Goal: Transaction & Acquisition: Book appointment/travel/reservation

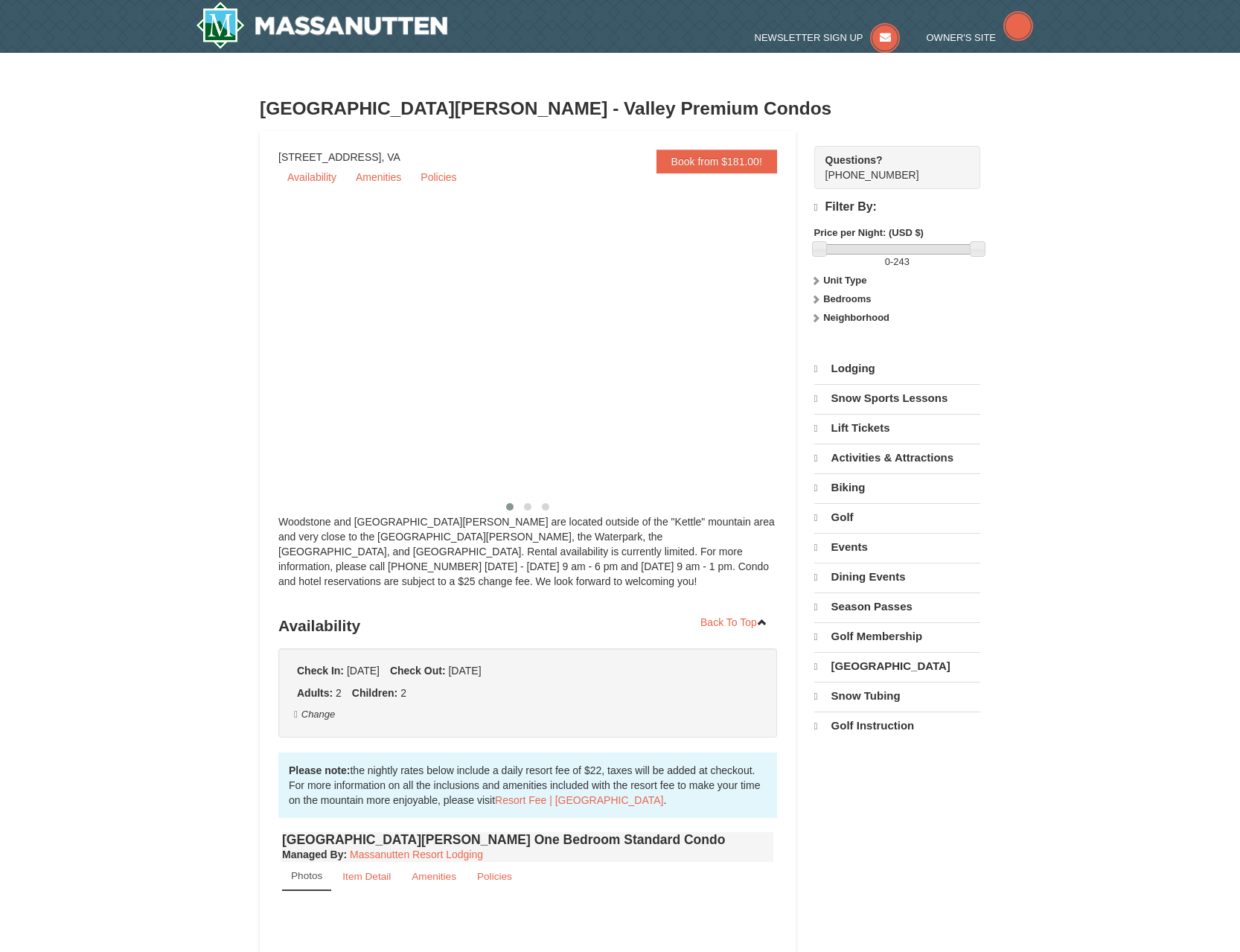
select select "10"
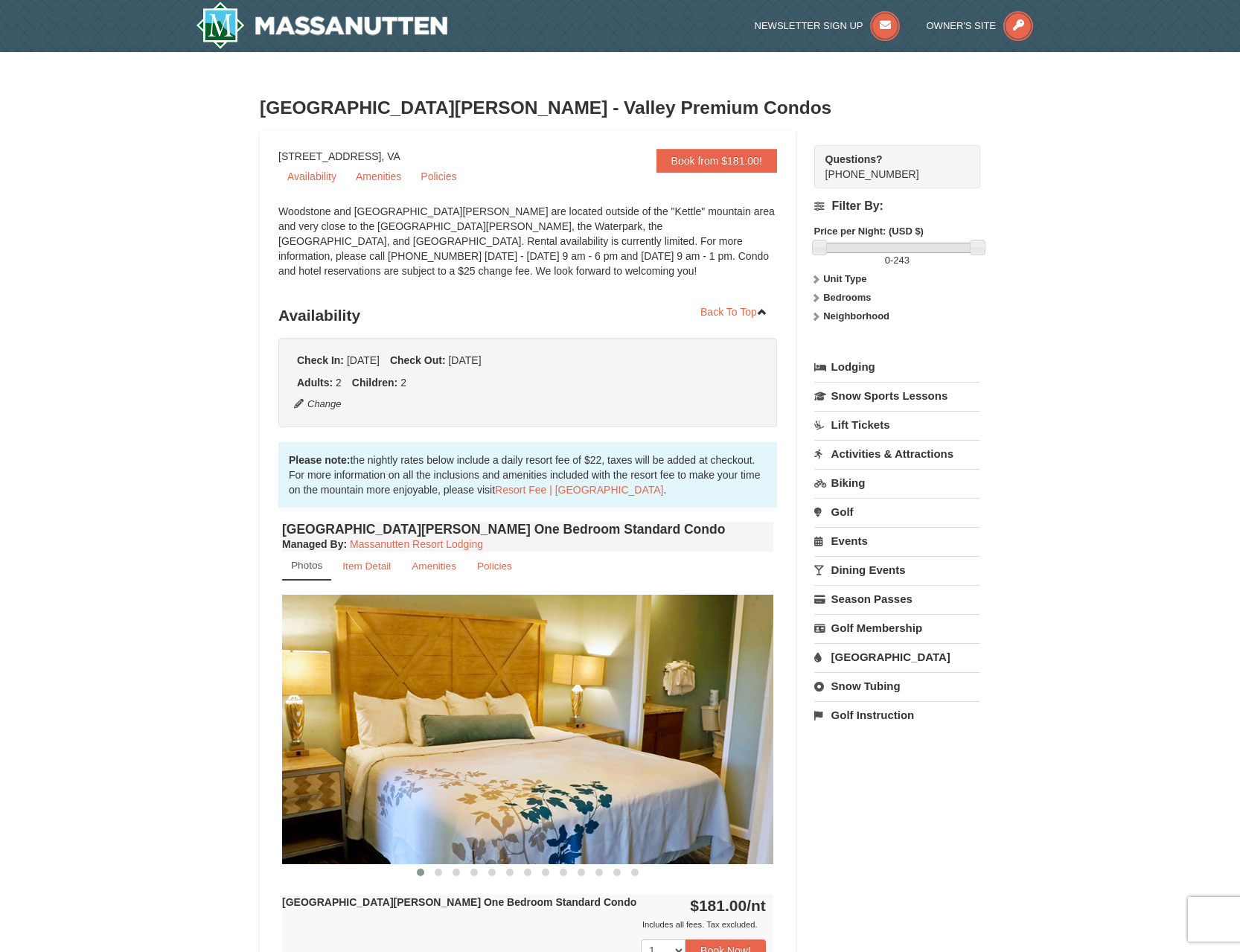
click at [467, 276] on div "Woodstone and [GEOGRAPHIC_DATA][PERSON_NAME] are located outside of the "Kettle…" at bounding box center [528, 248] width 499 height 89
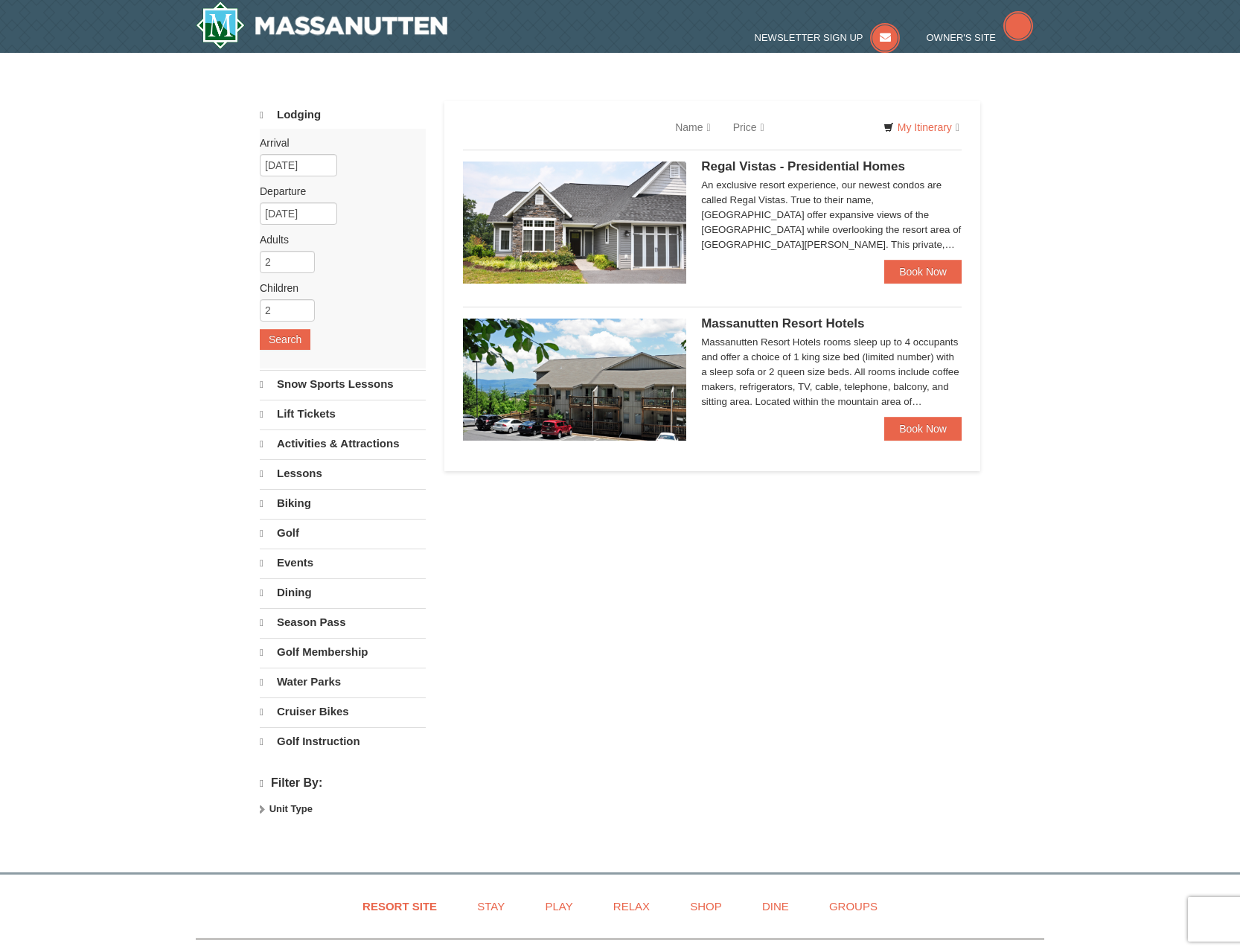
select select "10"
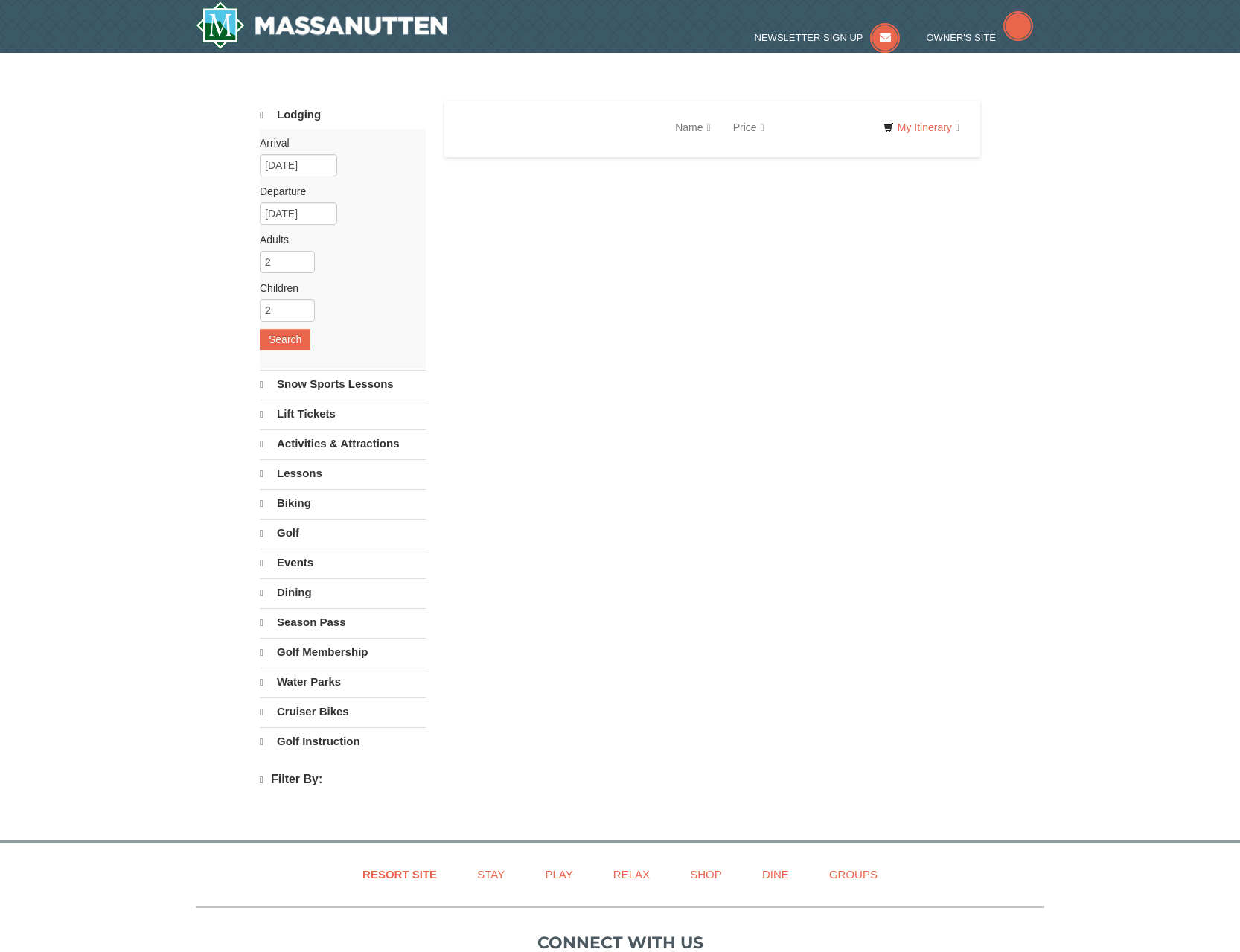
select select "10"
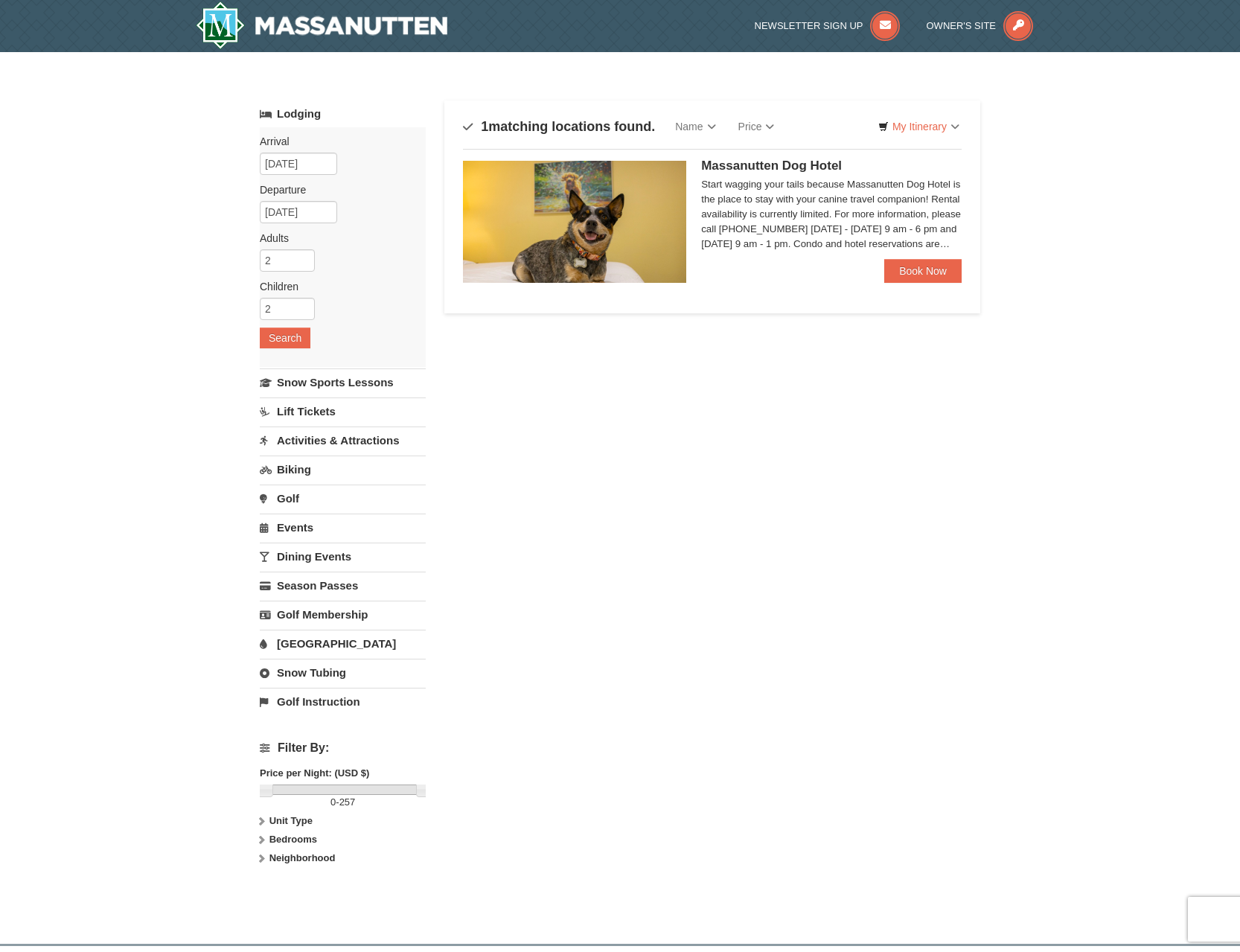
click at [807, 411] on div "Lodging Arrival Please format dates MM/DD/YYYY Please format dates MM/DD/YYYY 1…" at bounding box center [620, 497] width 721 height 795
